Goal: Navigation & Orientation: Find specific page/section

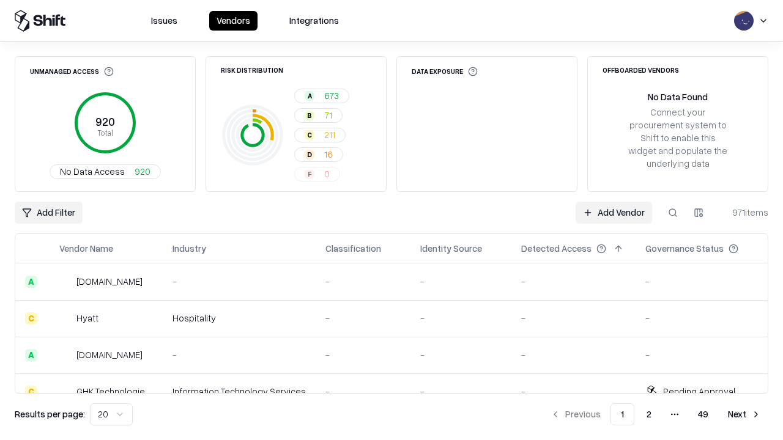
click at [111, 414] on html "Issues Vendors Integrations Unmanaged Access 920 Total No Data Access 920 Risk …" at bounding box center [391, 220] width 783 height 440
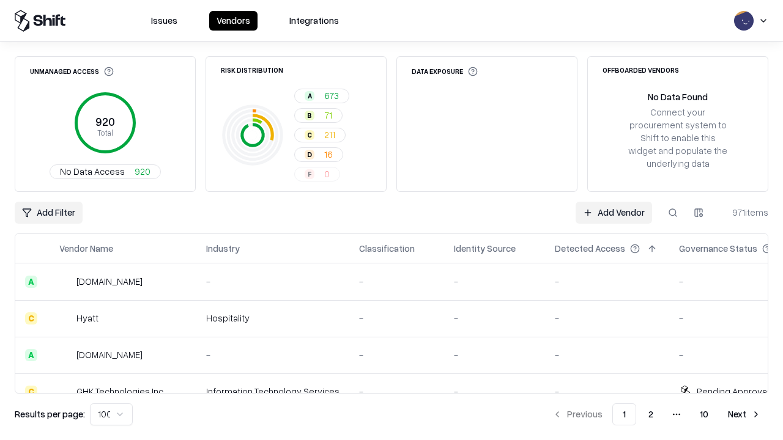
click at [744, 414] on button "Next" at bounding box center [744, 414] width 48 height 22
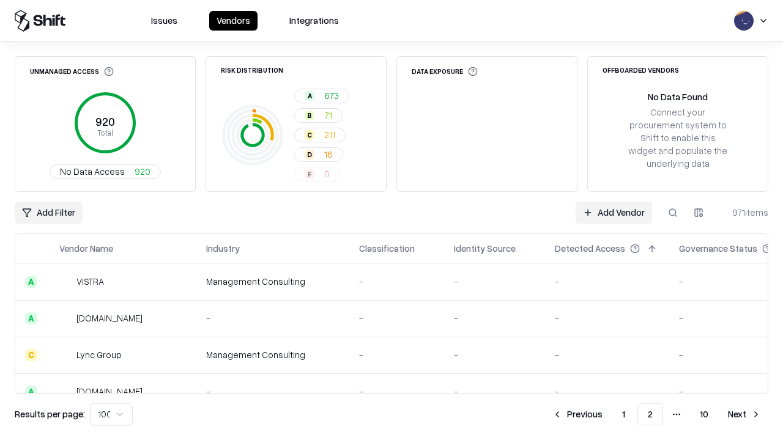
click at [744, 414] on button "Next" at bounding box center [744, 414] width 48 height 22
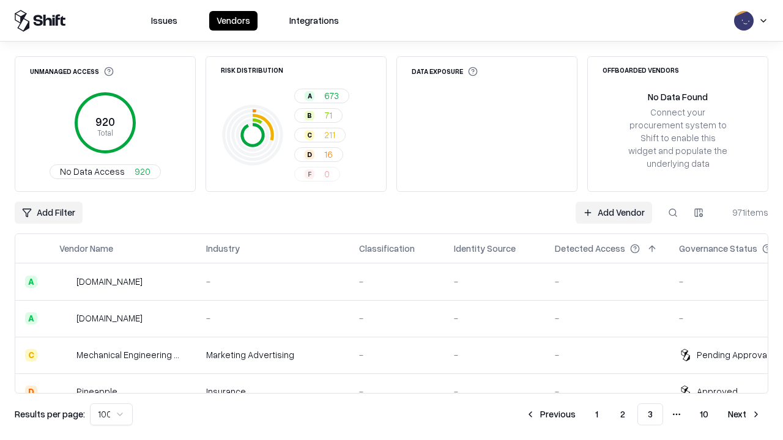
click at [744, 414] on button "Next" at bounding box center [744, 414] width 48 height 22
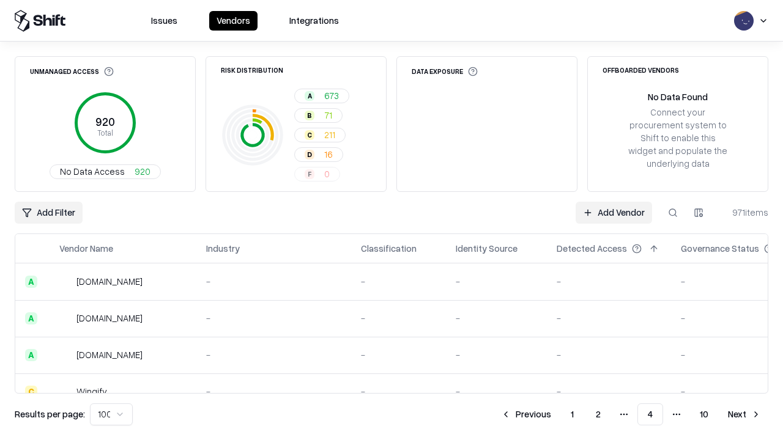
click at [744, 414] on button "Next" at bounding box center [744, 414] width 48 height 22
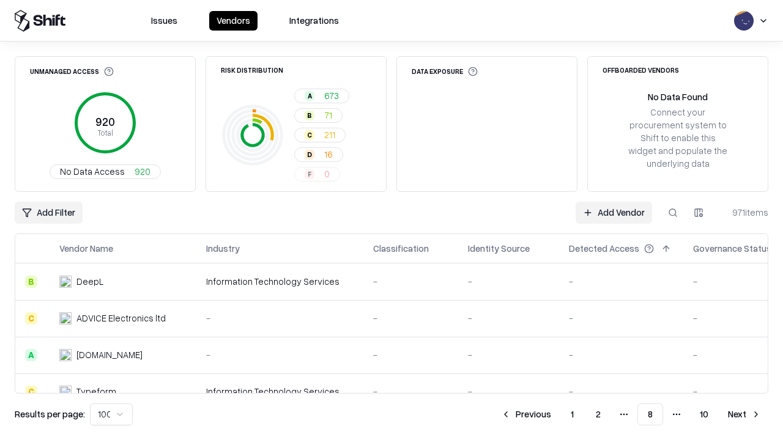
click at [744, 414] on button "Next" at bounding box center [744, 414] width 48 height 22
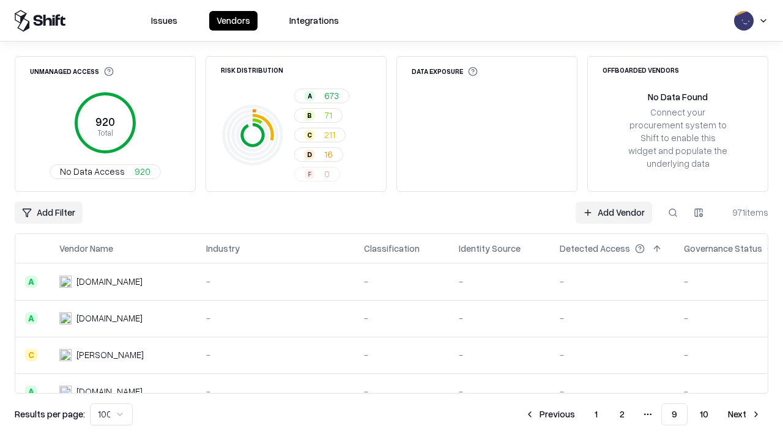
click at [744, 414] on button "Next" at bounding box center [744, 414] width 48 height 22
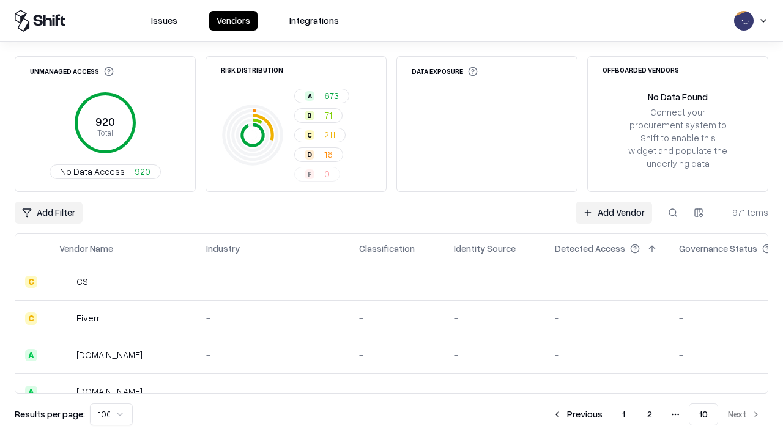
click at [577, 414] on button "Previous" at bounding box center [577, 414] width 65 height 22
click at [550, 414] on button "Previous" at bounding box center [549, 414] width 65 height 22
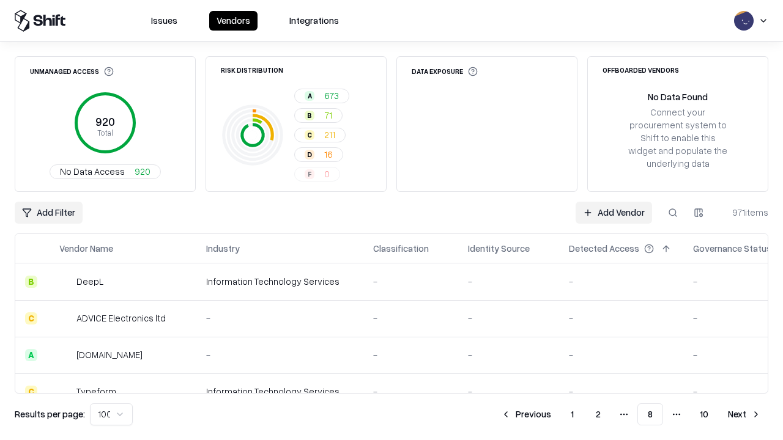
click at [526, 414] on button "Previous" at bounding box center [525, 414] width 65 height 22
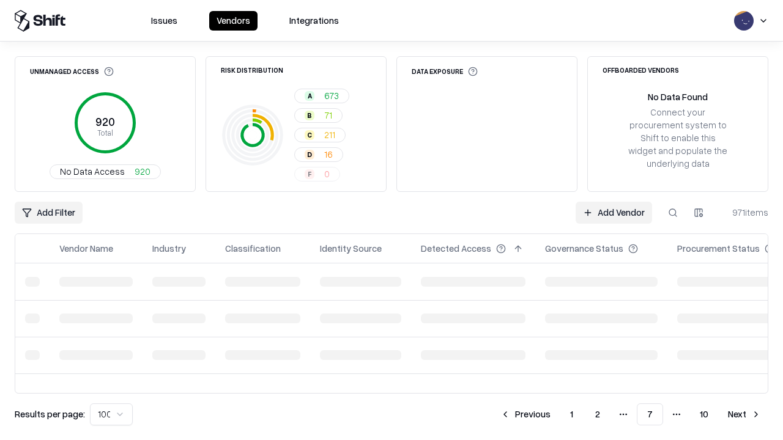
click at [525, 414] on button "Previous" at bounding box center [525, 414] width 65 height 22
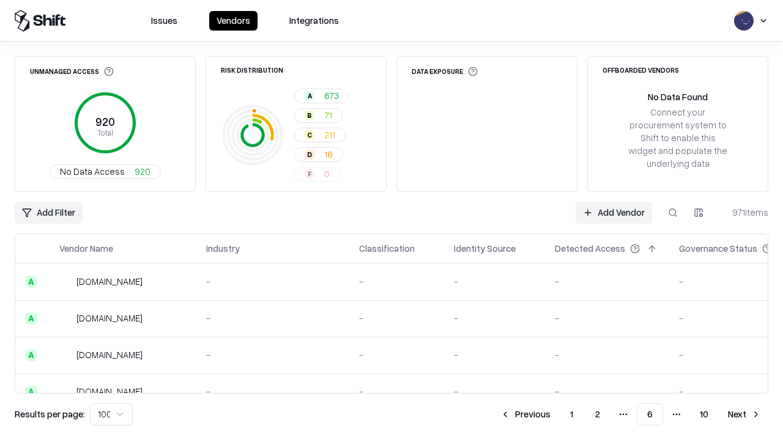
click at [525, 414] on button "Previous" at bounding box center [525, 414] width 65 height 22
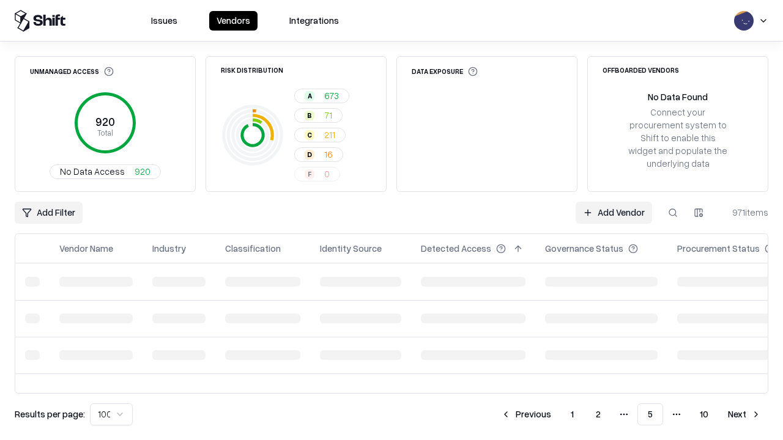
click at [526, 414] on button "Previous" at bounding box center [525, 414] width 65 height 22
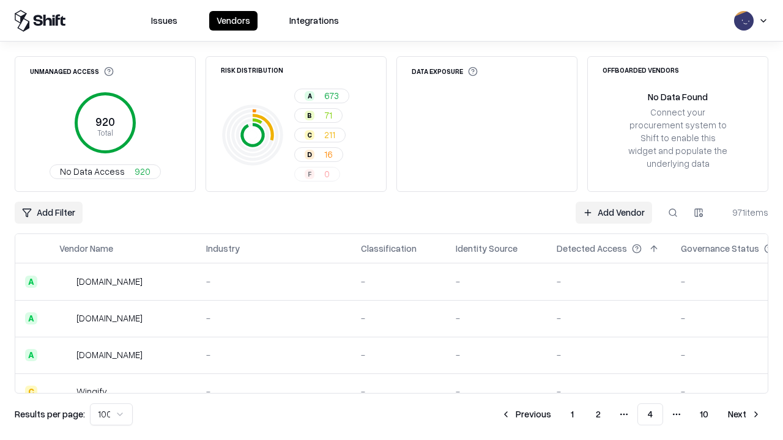
click at [526, 414] on button "Previous" at bounding box center [525, 414] width 65 height 22
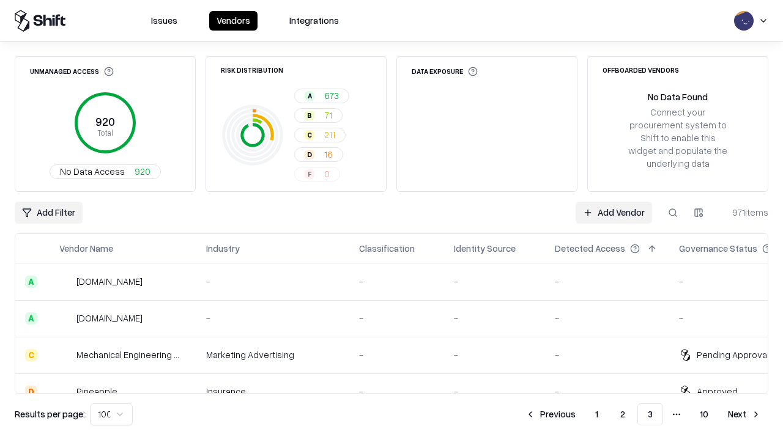
click at [550, 414] on button "Previous" at bounding box center [550, 414] width 65 height 22
